Goal: Obtain resource: Download file/media

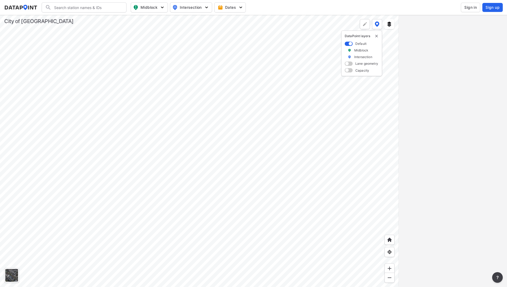
click at [170, 102] on div at bounding box center [199, 151] width 399 height 272
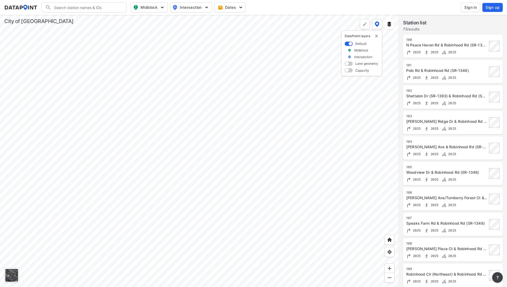
click at [212, 137] on div at bounding box center [199, 151] width 399 height 272
click at [213, 137] on div at bounding box center [199, 151] width 399 height 272
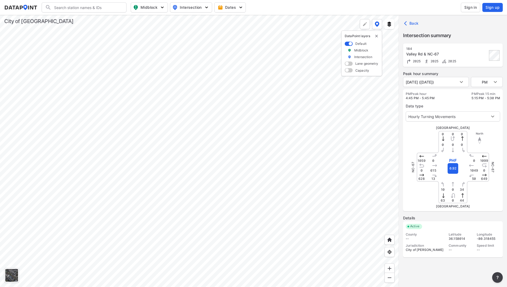
click at [453, 56] on div "Valley Rd & NC-67" at bounding box center [446, 53] width 81 height 5
click at [417, 228] on span "Active" at bounding box center [415, 226] width 14 height 5
click at [467, 246] on div "Community" at bounding box center [460, 245] width 23 height 4
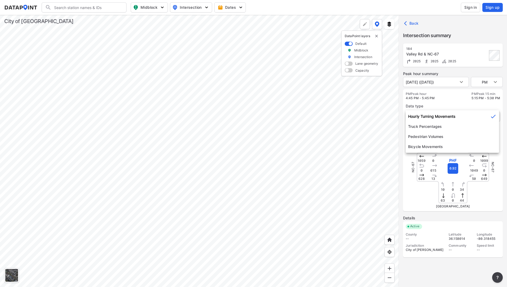
click at [492, 117] on body "Search Please enter a search term. Midblock Intersection Dates Sign in Sign up …" at bounding box center [253, 143] width 507 height 287
click at [448, 99] on div at bounding box center [253, 143] width 507 height 287
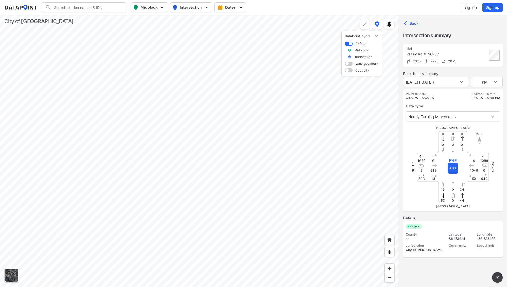
click at [467, 7] on span "Sign in" at bounding box center [470, 7] width 12 height 5
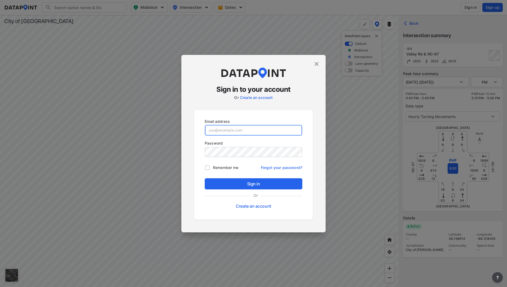
click at [243, 129] on input "email" at bounding box center [253, 130] width 97 height 11
type input "[EMAIL_ADDRESS][DOMAIN_NAME]"
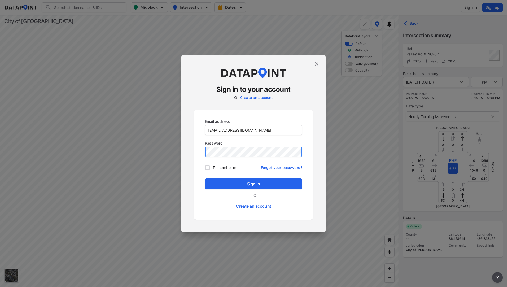
click at [205, 178] on button "Sign in" at bounding box center [254, 183] width 98 height 11
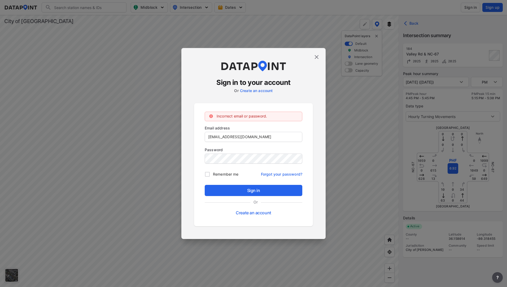
click at [278, 173] on link "Forgot your password?" at bounding box center [281, 173] width 41 height 8
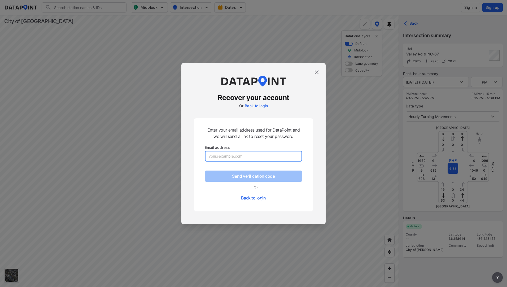
click at [246, 157] on input "email" at bounding box center [253, 156] width 97 height 11
type input "[EMAIL_ADDRESS][DOMAIN_NAME]"
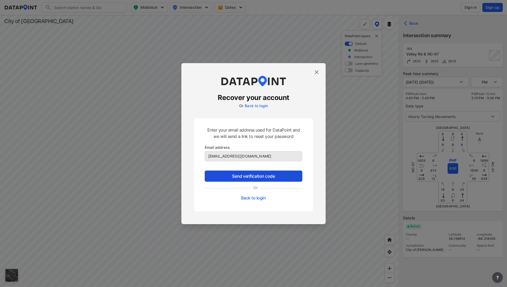
click at [260, 176] on span "Send verification code" at bounding box center [253, 176] width 89 height 6
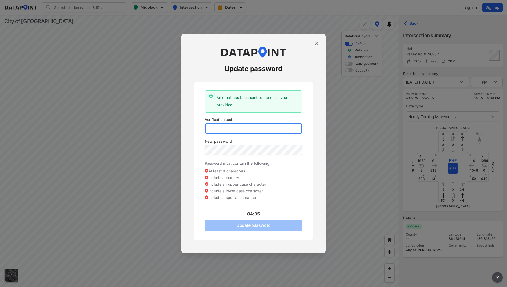
click at [242, 128] on input "tel" at bounding box center [253, 128] width 97 height 11
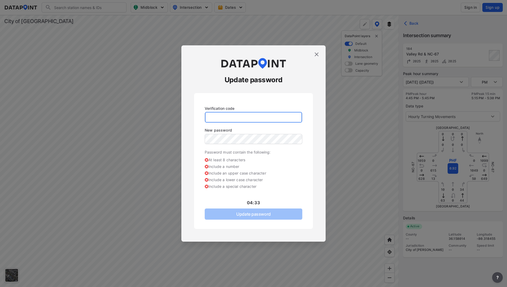
drag, startPoint x: 241, startPoint y: 128, endPoint x: 228, endPoint y: 118, distance: 16.3
click at [228, 118] on input "tel" at bounding box center [253, 117] width 97 height 11
paste input "318880"
type input "318880"
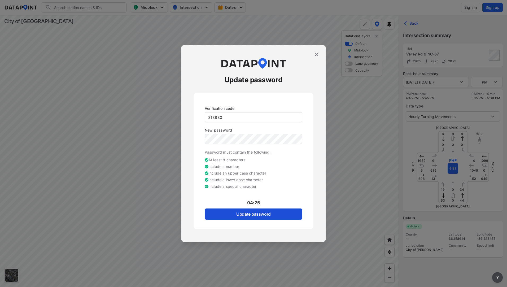
click at [275, 213] on span "Update password" at bounding box center [253, 214] width 89 height 6
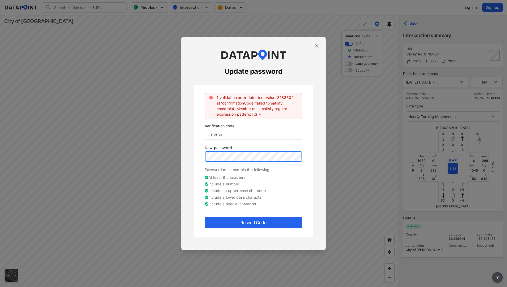
click at [186, 165] on div "Update password 1 validation error detected: Value '318880 ' at 'confirmationCo…" at bounding box center [253, 143] width 144 height 213
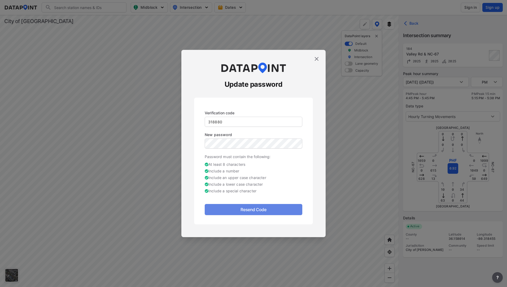
click at [263, 209] on span "Resend Code" at bounding box center [253, 209] width 89 height 6
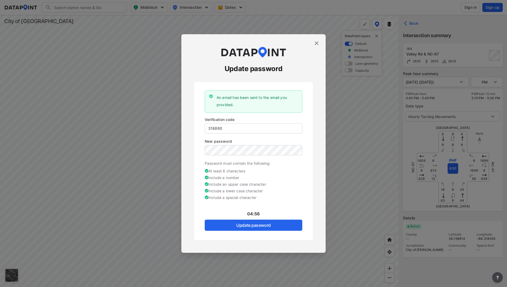
click at [316, 43] on img at bounding box center [316, 43] width 6 height 6
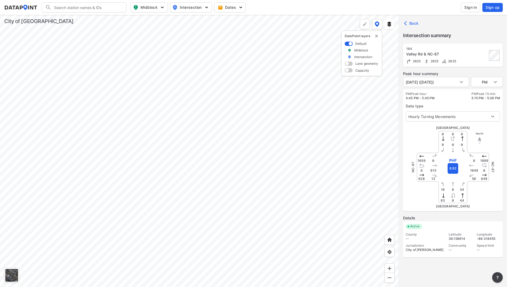
click at [473, 10] on span "Sign in" at bounding box center [470, 7] width 12 height 5
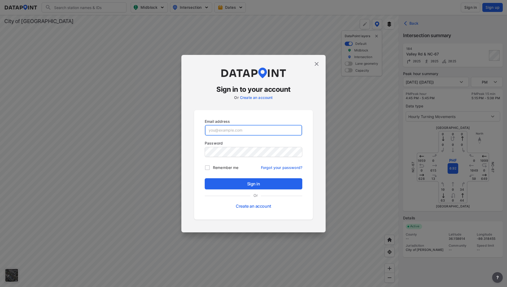
click at [216, 131] on input "email" at bounding box center [253, 130] width 97 height 11
type input "[EMAIL_ADDRESS][DOMAIN_NAME]"
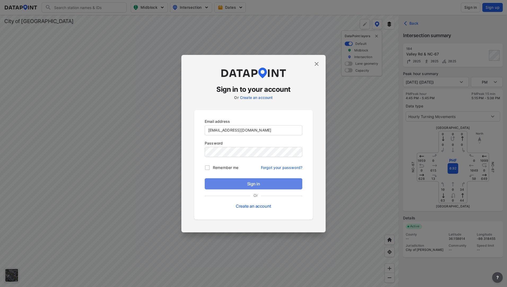
click at [263, 179] on button "Sign in" at bounding box center [254, 183] width 98 height 11
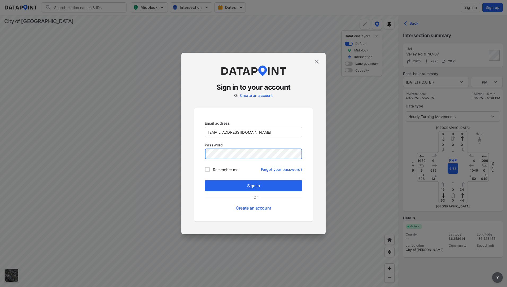
click at [187, 163] on div "Sign in to your account Or Create an account Email address [EMAIL_ADDRESS][DOMA…" at bounding box center [253, 143] width 144 height 181
click at [234, 185] on span "Sign in" at bounding box center [253, 185] width 89 height 6
click at [157, 161] on div "Sign in to your account Or Create an account Email address [EMAIL_ADDRESS][DOMA…" at bounding box center [253, 143] width 507 height 287
click at [318, 144] on div "Sign in to your account Or Create an account Email address [EMAIL_ADDRESS][DOMA…" at bounding box center [253, 143] width 144 height 181
click at [196, 159] on div "Email address [EMAIL_ADDRESS][DOMAIN_NAME] Password Remember me Forgot your pas…" at bounding box center [253, 164] width 119 height 113
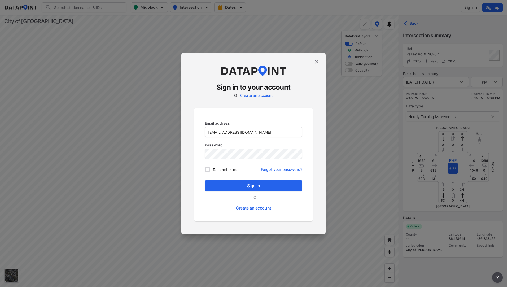
click at [275, 167] on link "Forgot your password?" at bounding box center [281, 168] width 41 height 8
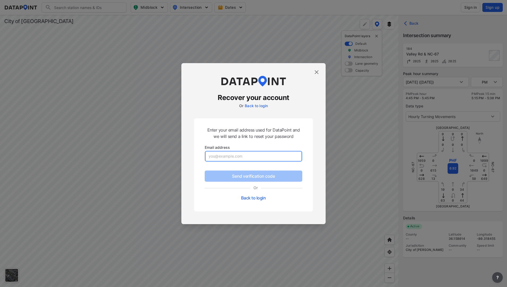
click at [251, 157] on input "email" at bounding box center [253, 156] width 97 height 11
type input "[EMAIL_ADDRESS][DOMAIN_NAME]"
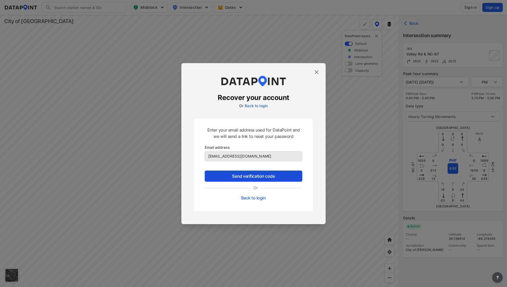
click at [264, 176] on span "Send verification code" at bounding box center [253, 176] width 89 height 6
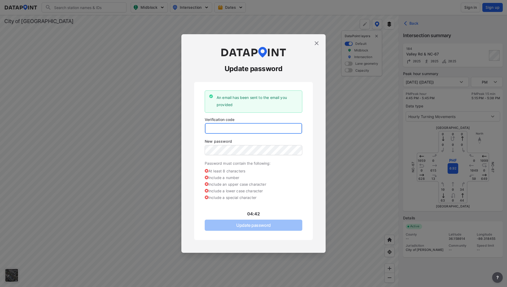
click at [256, 130] on input "tel" at bounding box center [253, 128] width 97 height 11
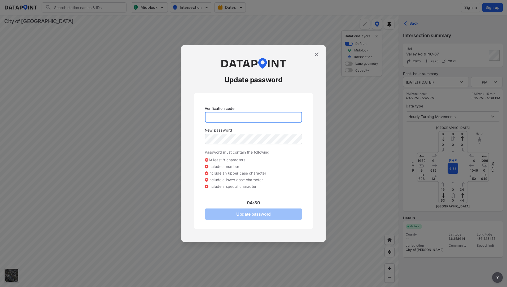
drag, startPoint x: 256, startPoint y: 130, endPoint x: 229, endPoint y: 118, distance: 29.2
paste input "074665"
type input "074665"
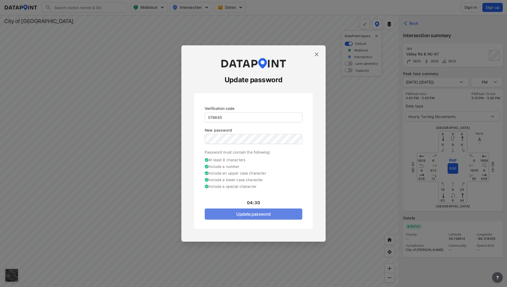
click at [262, 216] on span "Update password" at bounding box center [253, 214] width 89 height 6
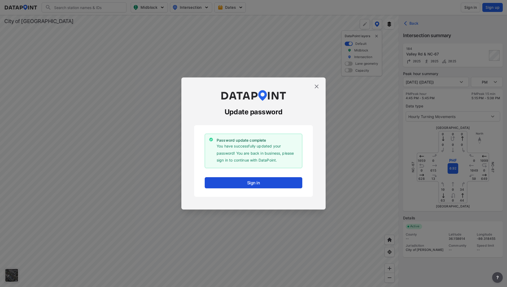
click at [257, 184] on span "Sign in" at bounding box center [253, 183] width 89 height 6
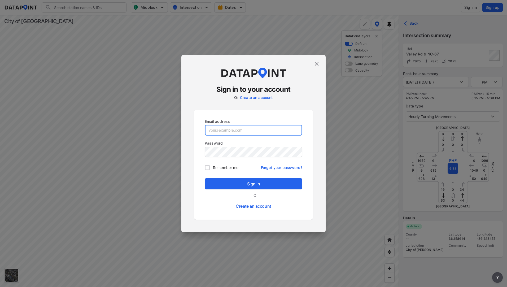
click at [230, 131] on input "email" at bounding box center [253, 130] width 97 height 11
type input "[EMAIL_ADDRESS][DOMAIN_NAME]"
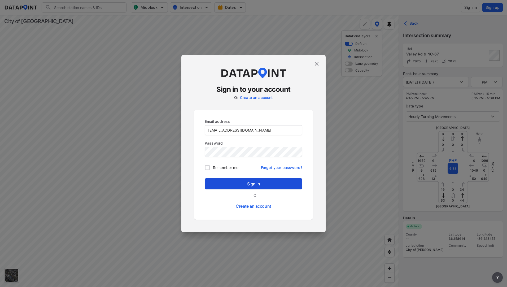
click at [270, 186] on span "Sign in" at bounding box center [253, 184] width 89 height 6
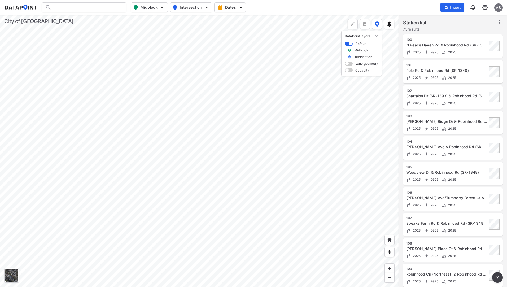
click at [253, 127] on div at bounding box center [199, 151] width 399 height 272
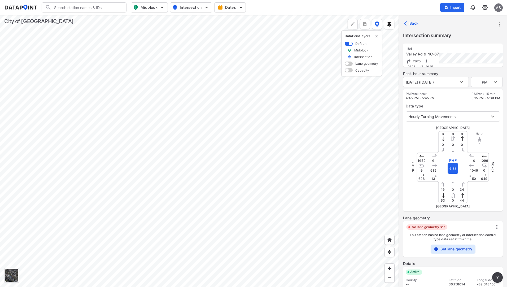
click at [396, 52] on div at bounding box center [199, 151] width 399 height 272
click at [211, 46] on div at bounding box center [199, 151] width 399 height 272
click at [480, 47] on div "189" at bounding box center [446, 49] width 81 height 4
click at [480, 58] on div "189 Polo Rd & NC-67 2025 2025 2025" at bounding box center [446, 55] width 81 height 17
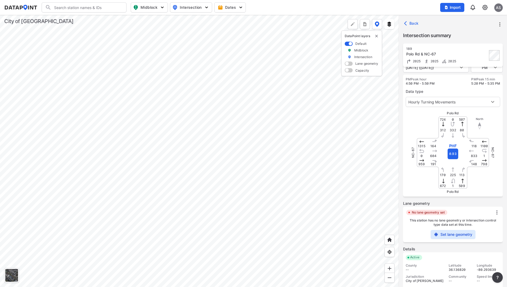
scroll to position [40, 0]
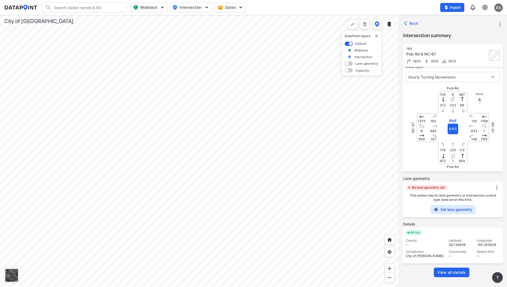
click at [449, 270] on span "View all details" at bounding box center [451, 272] width 29 height 5
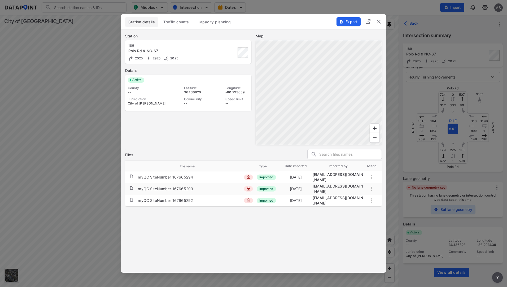
click at [171, 24] on span "Traffic counts" at bounding box center [176, 21] width 26 height 5
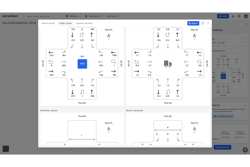
scroll to position [0, 0]
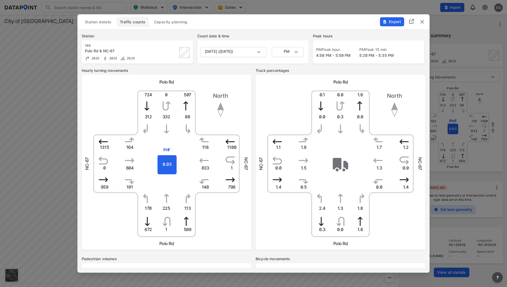
click at [167, 21] on span "Capacity planning" at bounding box center [170, 21] width 33 height 5
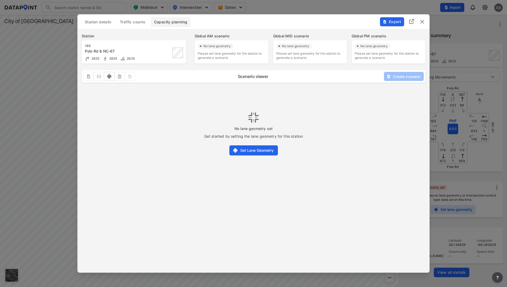
click at [130, 22] on span "Traffic counts" at bounding box center [133, 21] width 26 height 5
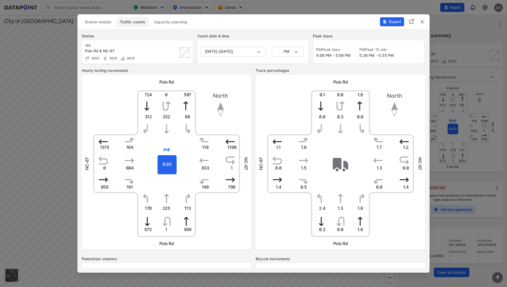
click at [397, 20] on span "Export" at bounding box center [392, 21] width 18 height 5
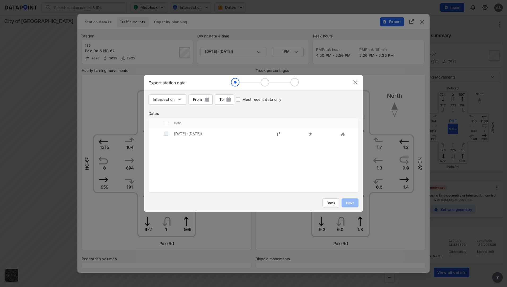
click at [168, 132] on input "decorative checkbox" at bounding box center [166, 134] width 10 height 10
checkbox input "true"
click at [355, 203] on span "Next" at bounding box center [350, 202] width 11 height 5
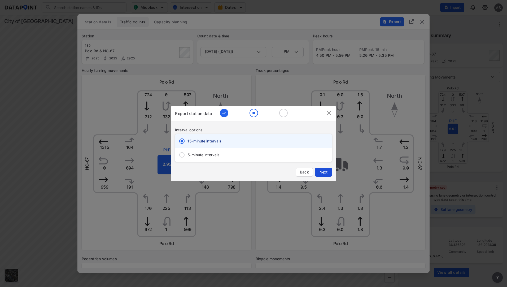
click at [329, 169] on button "Next" at bounding box center [323, 172] width 17 height 9
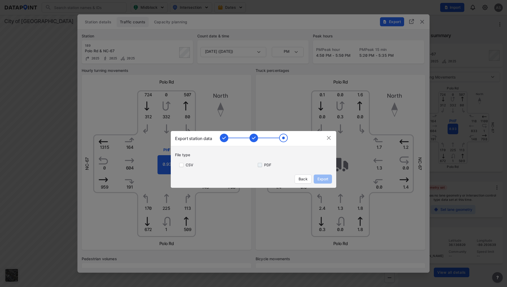
click at [263, 164] on input "primary checkbox" at bounding box center [258, 165] width 11 height 4
checkbox input "true"
click at [327, 182] on button "Export" at bounding box center [323, 178] width 18 height 9
